Goal: Navigation & Orientation: Find specific page/section

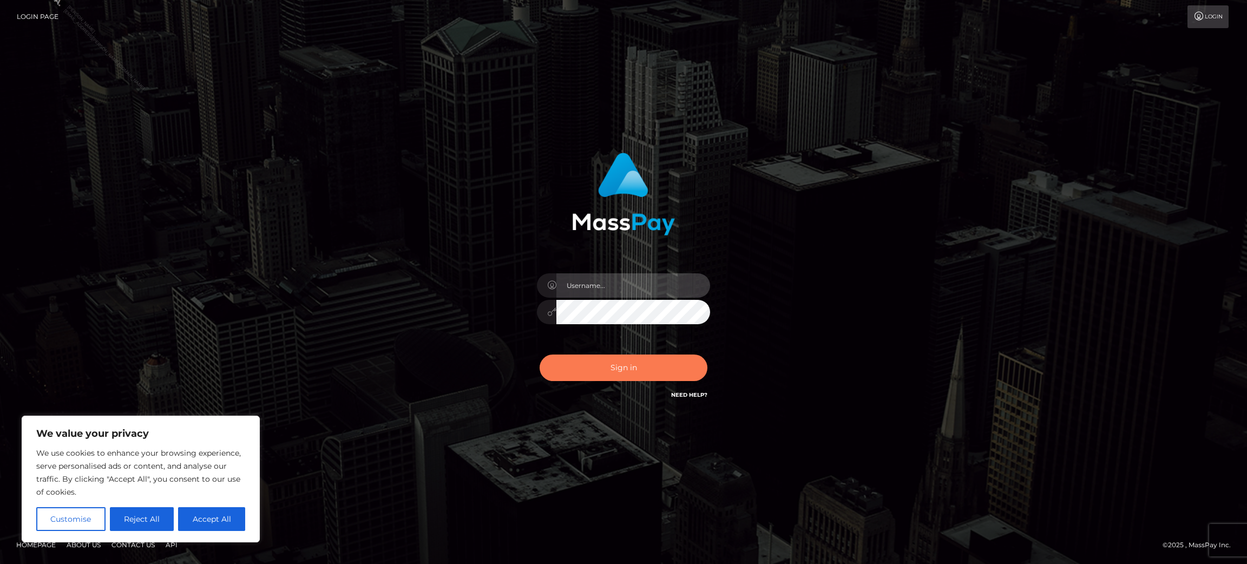
type input "Jasmine.ACE"
click at [617, 370] on button "Sign in" at bounding box center [624, 368] width 168 height 27
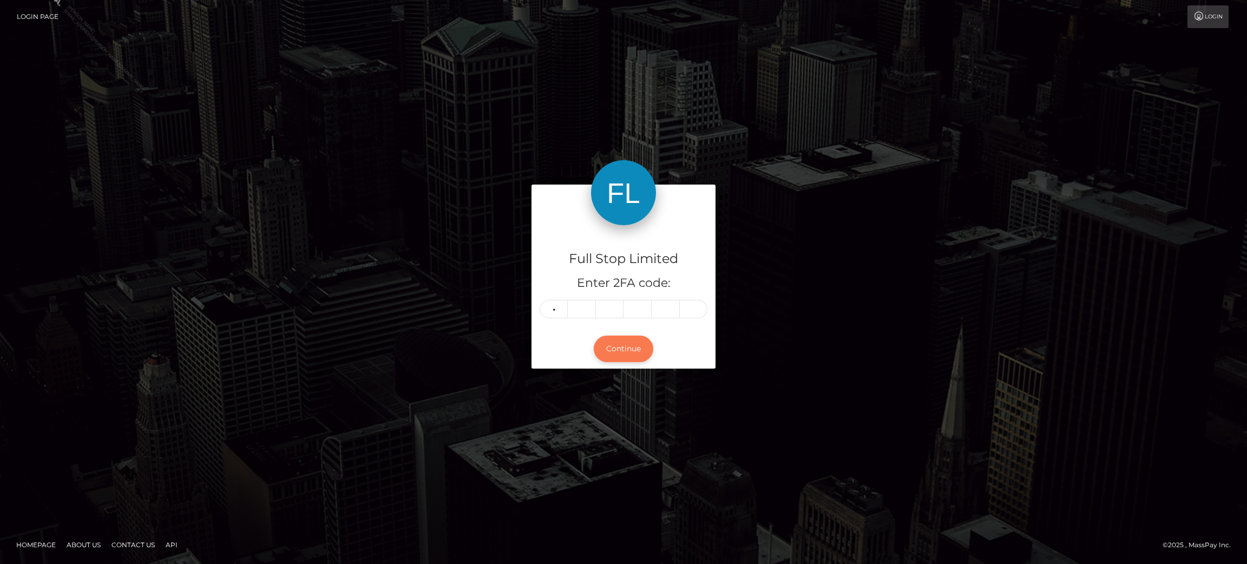
type input "8"
type input "9"
type input "8"
type input "4"
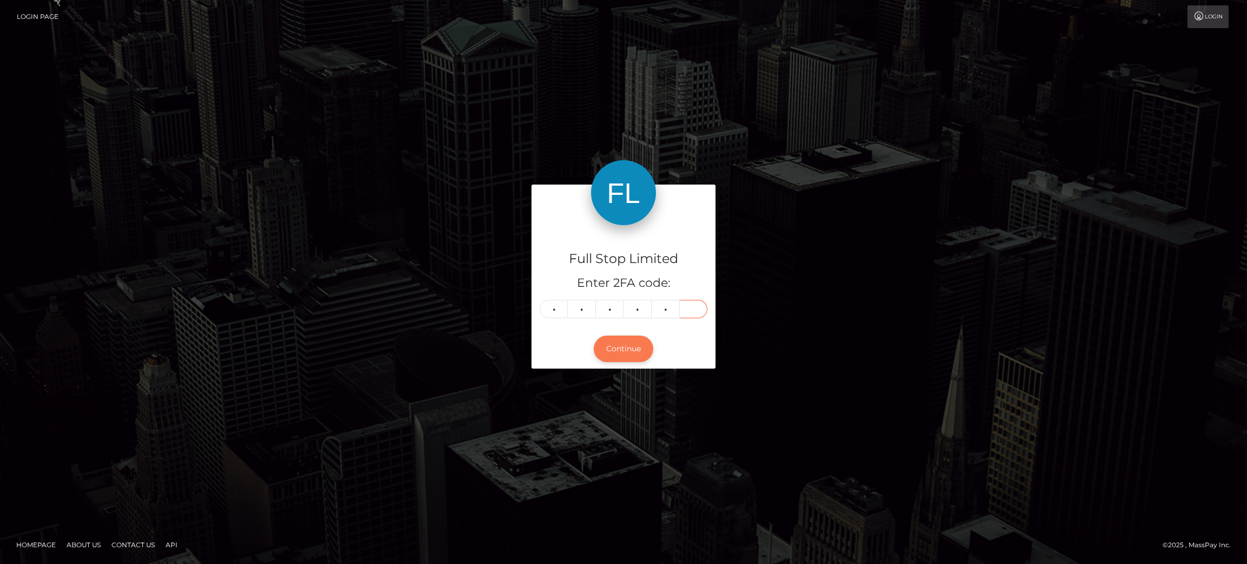
type input "7"
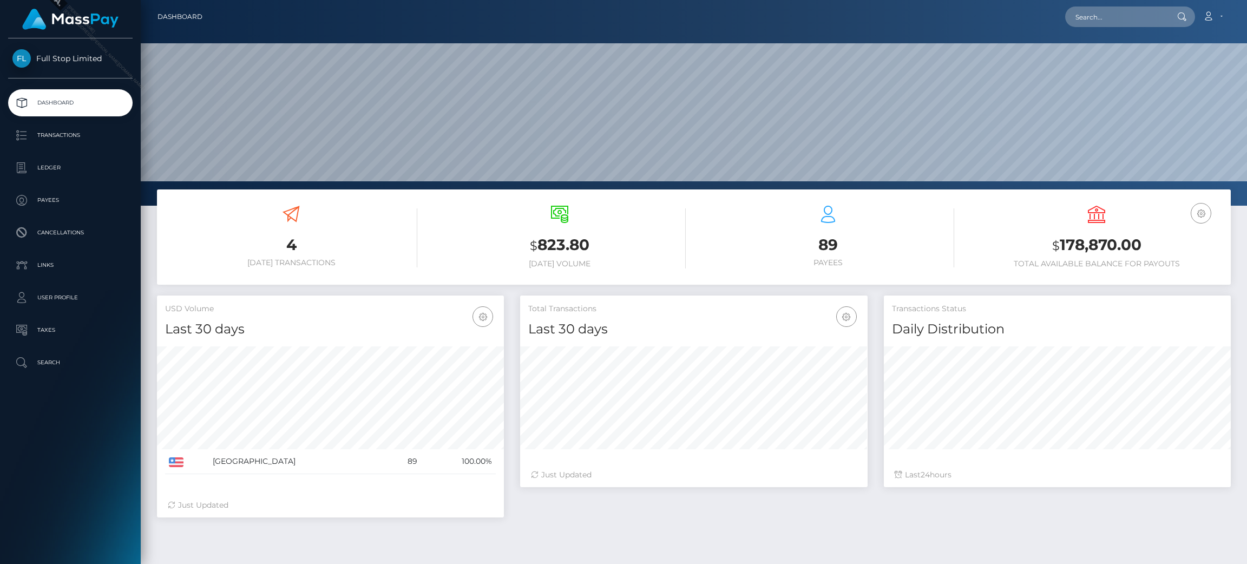
scroll to position [192, 347]
copy h3 "178,870.00"
drag, startPoint x: 1145, startPoint y: 243, endPoint x: 1061, endPoint y: 250, distance: 84.8
click at [1061, 250] on h3 "$ 178,870.00" at bounding box center [1097, 245] width 252 height 22
